Goal: Task Accomplishment & Management: Use online tool/utility

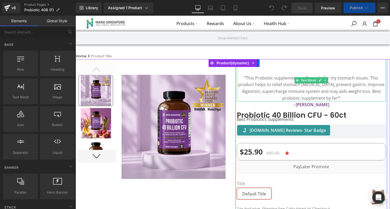
click at [287, 84] on span "This Probiotic supplement really works for my stomach issues. This product help…" at bounding box center [311, 88] width 146 height 26
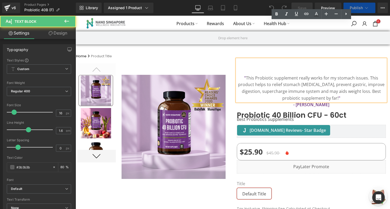
scroll to position [38, 0]
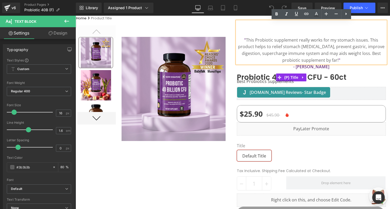
click at [279, 78] on icon at bounding box center [280, 78] width 4 height 4
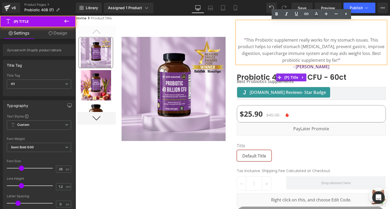
click at [265, 78] on span "Probiotic 40 Billion CFU - 60ct" at bounding box center [292, 77] width 110 height 9
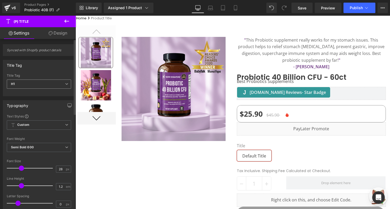
click at [60, 87] on span "H1" at bounding box center [39, 84] width 64 height 9
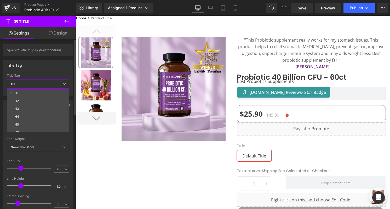
click at [61, 74] on div "Title Tag" at bounding box center [38, 76] width 62 height 4
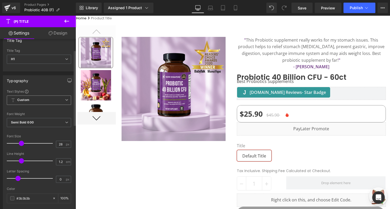
scroll to position [26, 0]
click at [59, 95] on span "Custom Setup Global Style" at bounding box center [39, 98] width 64 height 9
click at [58, 81] on div "Typography" at bounding box center [39, 80] width 72 height 10
click at [48, 121] on span "Semi Bold 600" at bounding box center [39, 121] width 64 height 9
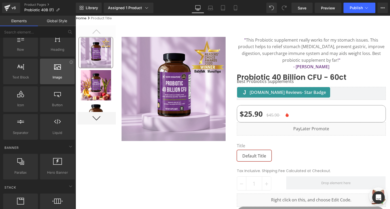
scroll to position [0, 0]
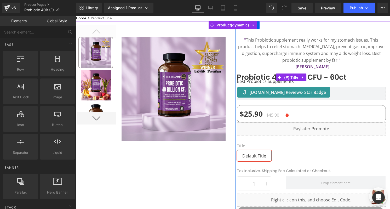
click at [290, 73] on span "Probiotic 40 Billion CFU - 60ct" at bounding box center [292, 77] width 110 height 9
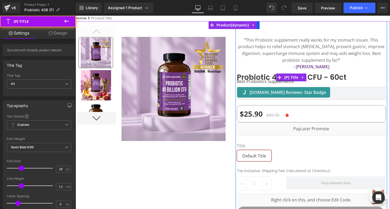
click at [260, 74] on span "Probiotic 40 Billion CFU - 60ct" at bounding box center [292, 77] width 110 height 9
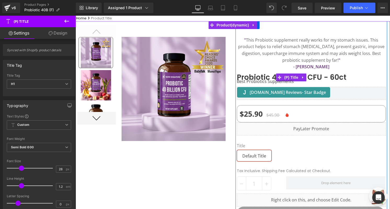
click at [257, 77] on span "Probiotic 40 Billion CFU - 60ct" at bounding box center [292, 77] width 110 height 9
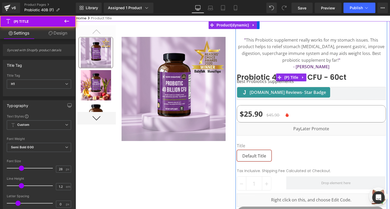
click at [260, 76] on span "Probiotic 40 Billion CFU - 60ct" at bounding box center [292, 77] width 110 height 9
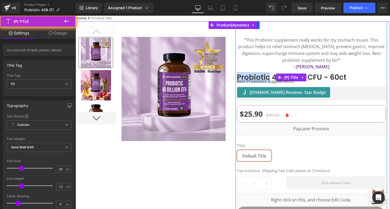
click at [260, 76] on span "Probiotic 40 Billion CFU - 60ct" at bounding box center [292, 77] width 110 height 9
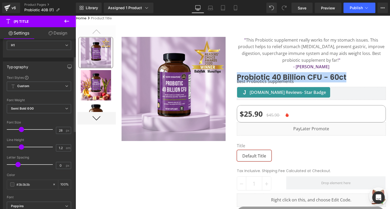
scroll to position [38, 0]
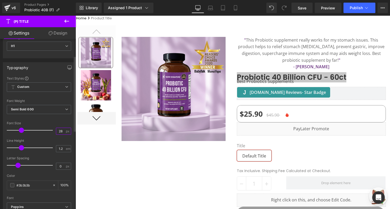
click at [61, 130] on input "28" at bounding box center [60, 131] width 9 height 7
type input "2"
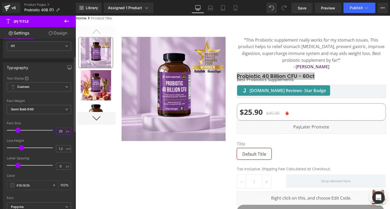
type input "2"
type input "24"
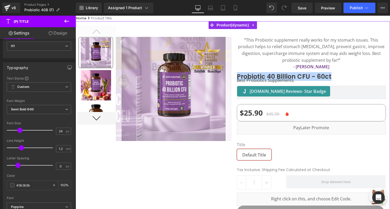
click at [301, 51] on p "" This Probiotic supplement really works for my stomach issues. This product he…" at bounding box center [311, 50] width 149 height 27
